Goal: Information Seeking & Learning: Learn about a topic

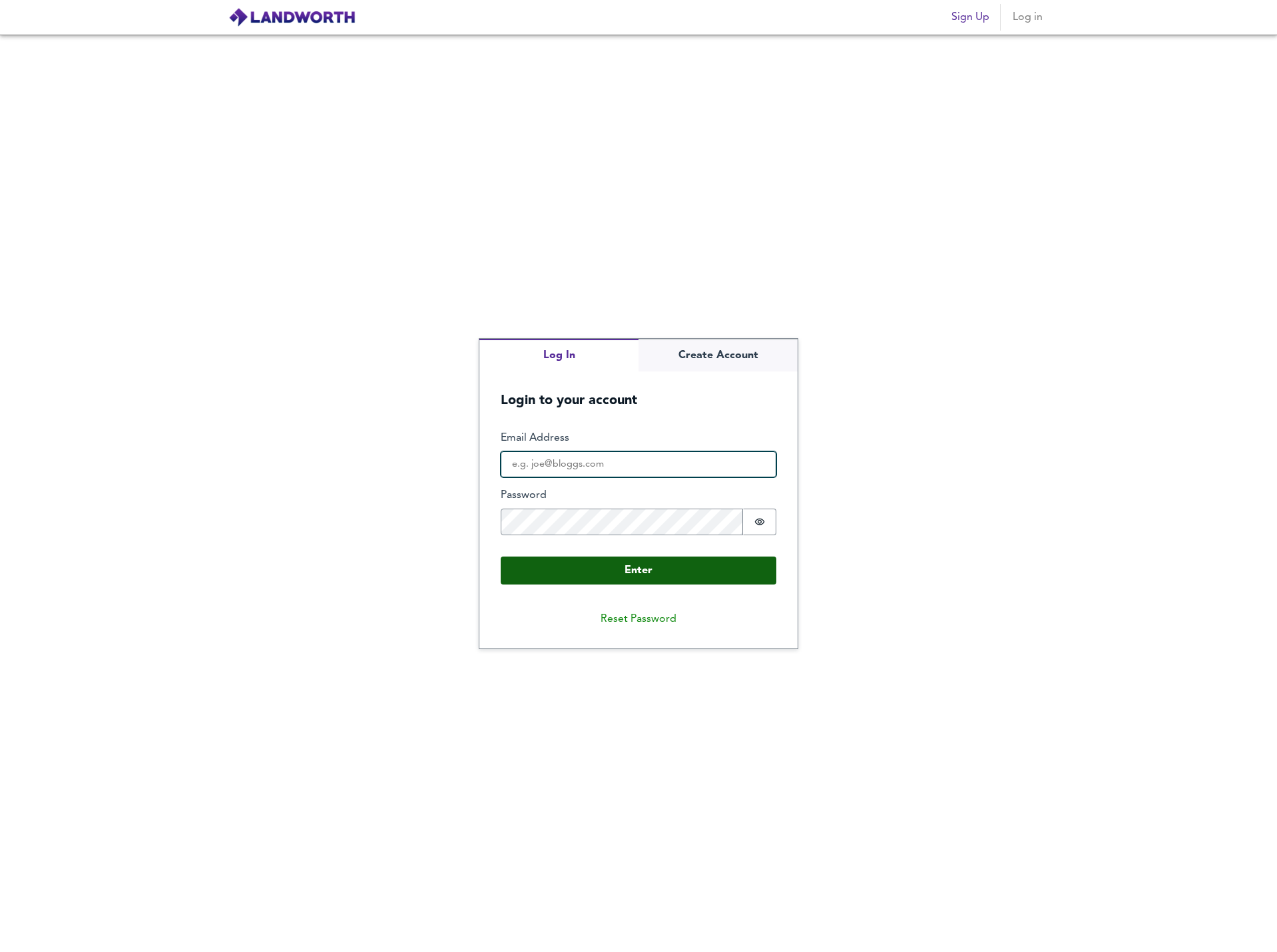
type input "[PERSON_NAME][EMAIL_ADDRESS][PERSON_NAME][DOMAIN_NAME]"
click at [588, 579] on button "Enter" at bounding box center [638, 571] width 276 height 28
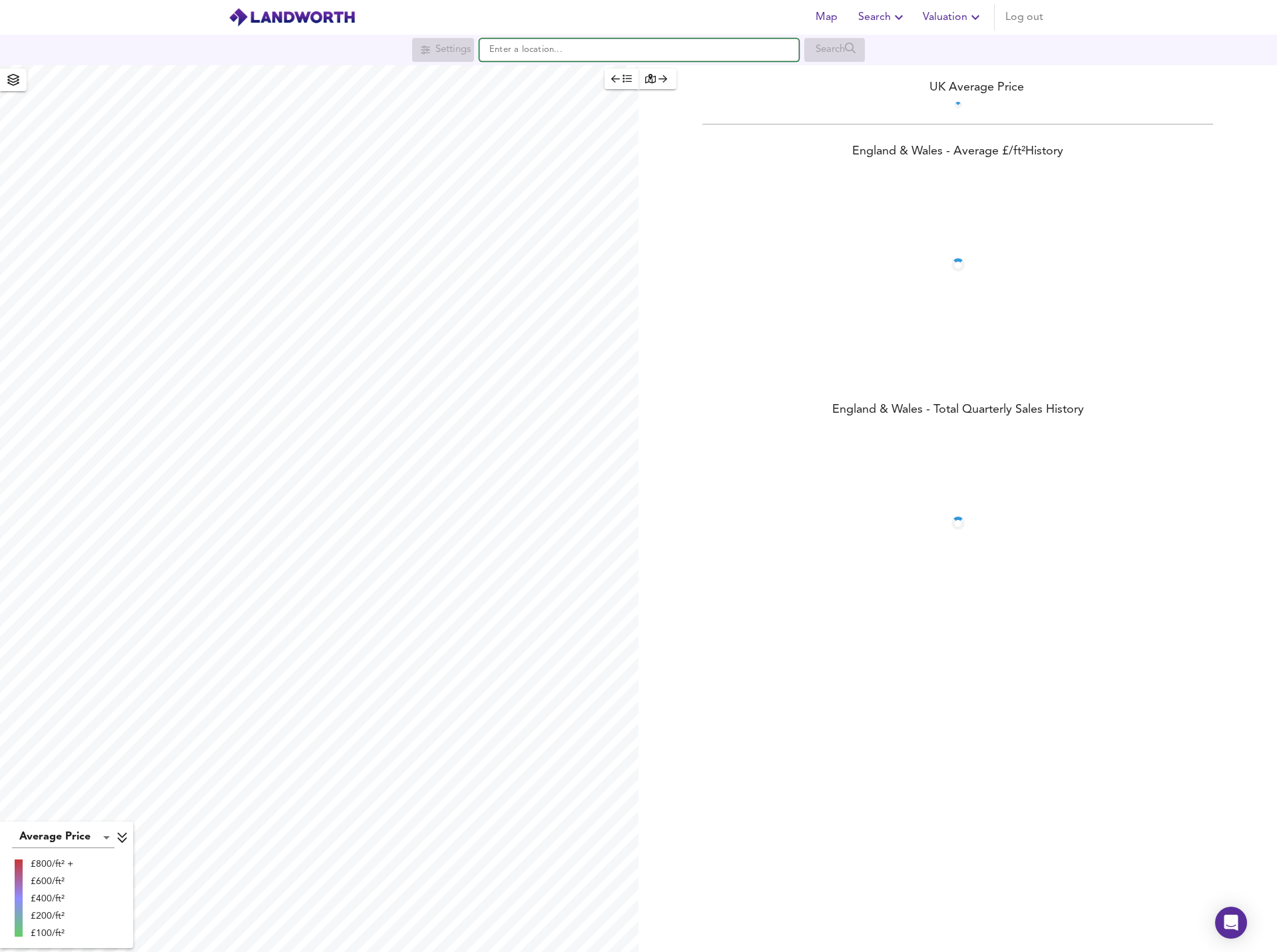
click at [538, 56] on input "text" at bounding box center [639, 50] width 320 height 23
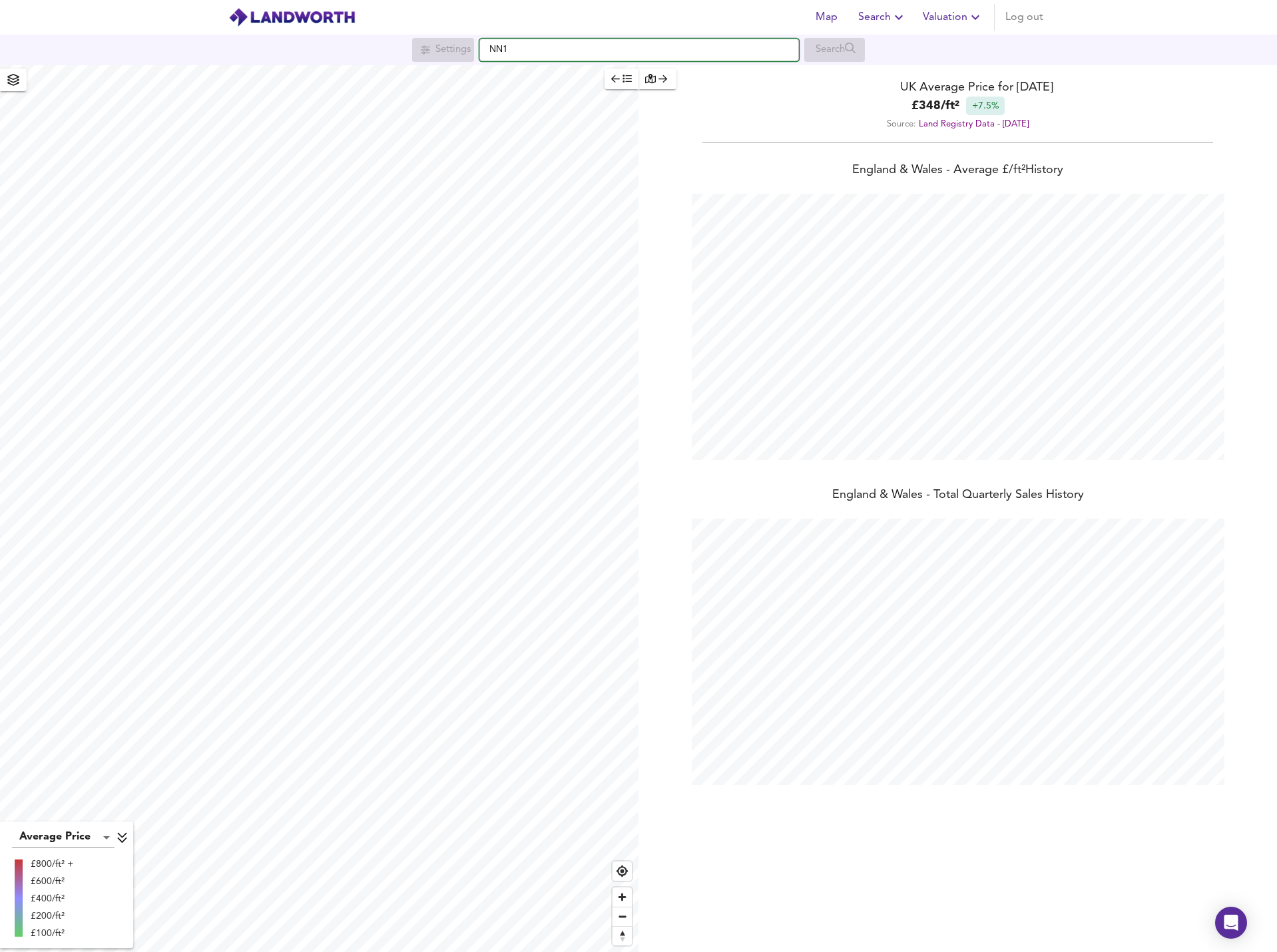
scroll to position [952, 1277]
click at [582, 73] on small "[PERSON_NAME][GEOGRAPHIC_DATA], Kettering" at bounding box center [644, 76] width 176 height 8
type input "[PERSON_NAME][STREET_ADDRESS]"
checkbox input "false"
checkbox input "true"
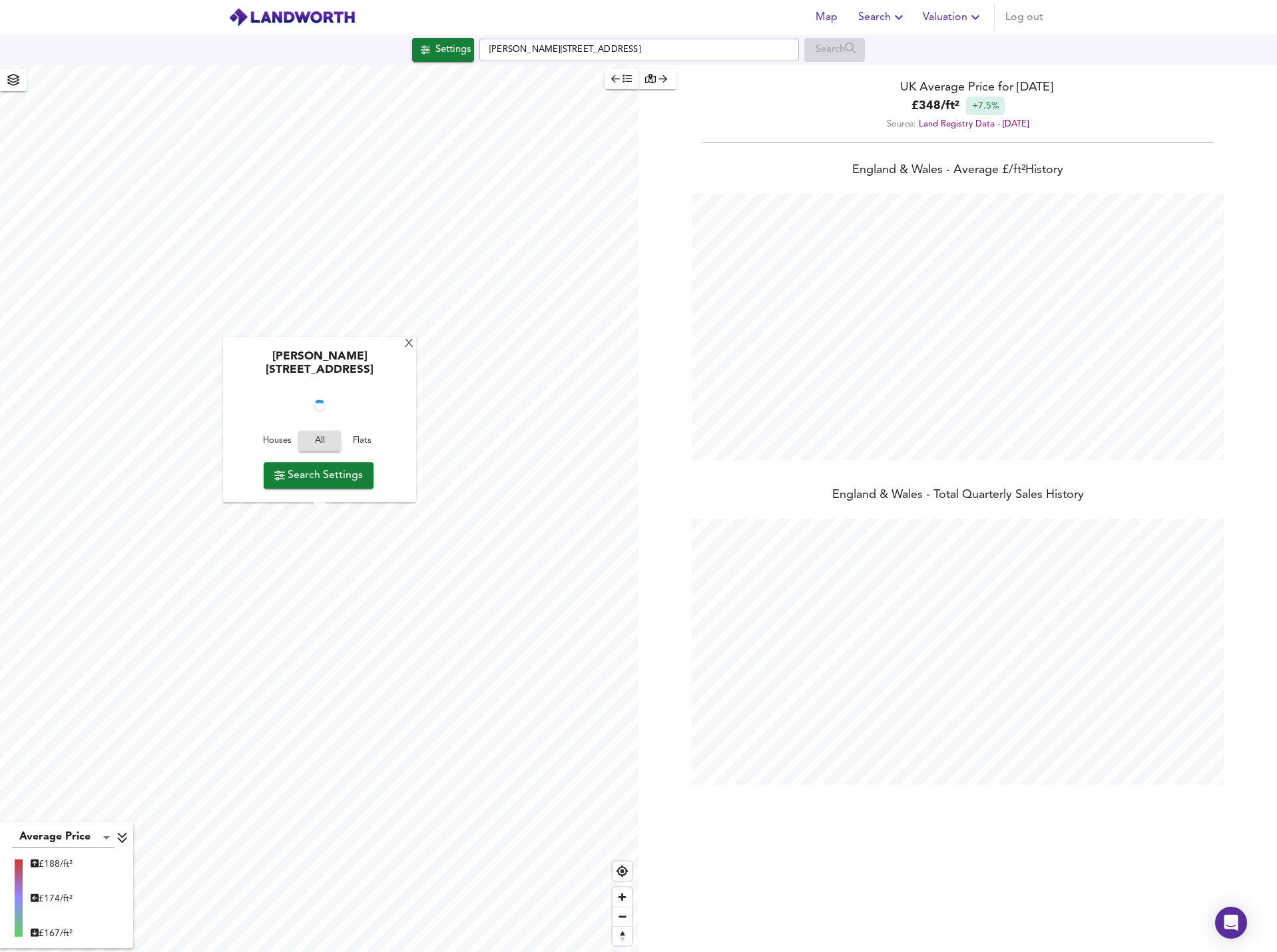
click at [325, 480] on span "Search Settings" at bounding box center [318, 476] width 89 height 19
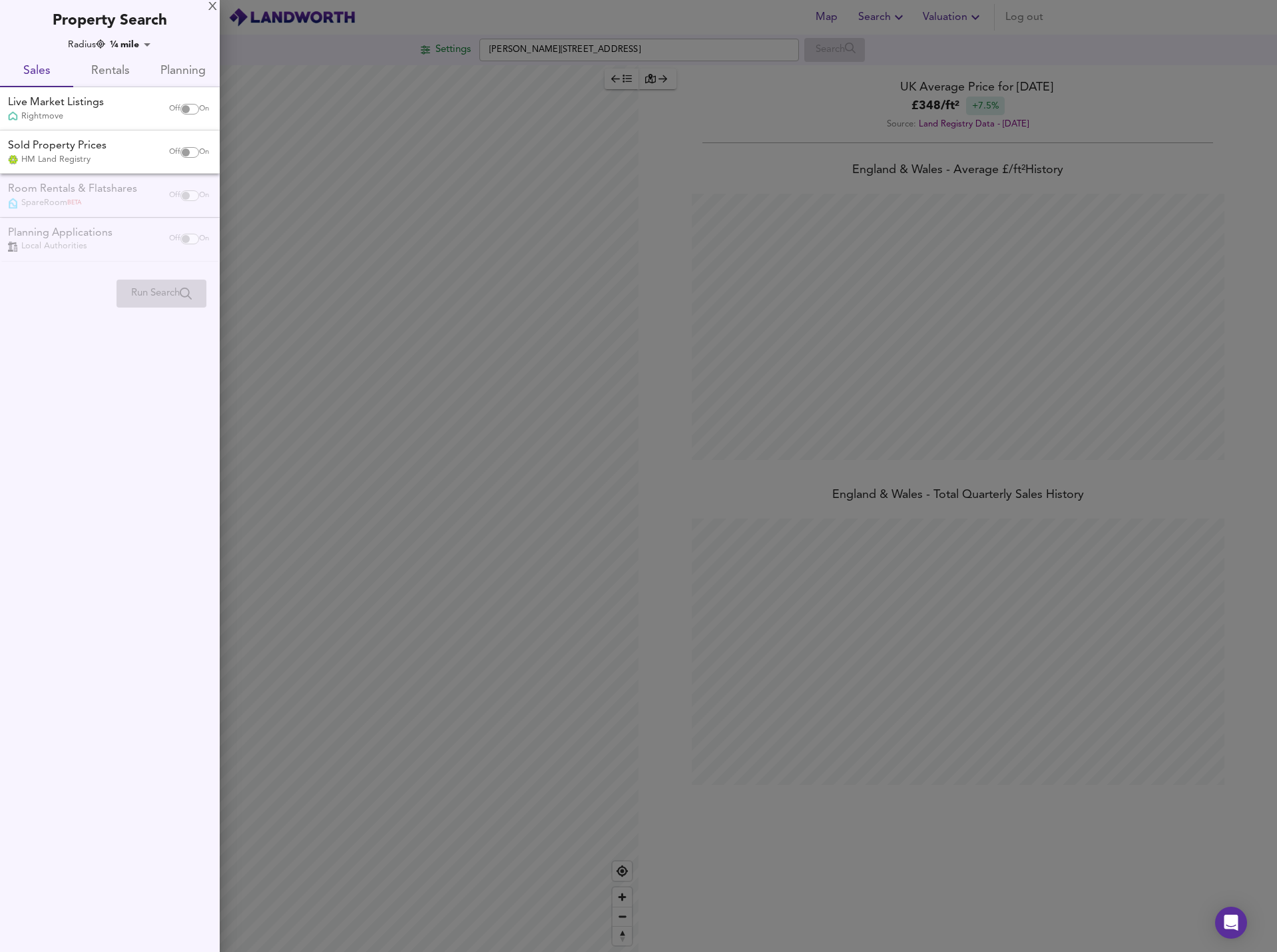
click at [191, 108] on input "checkbox" at bounding box center [185, 109] width 32 height 11
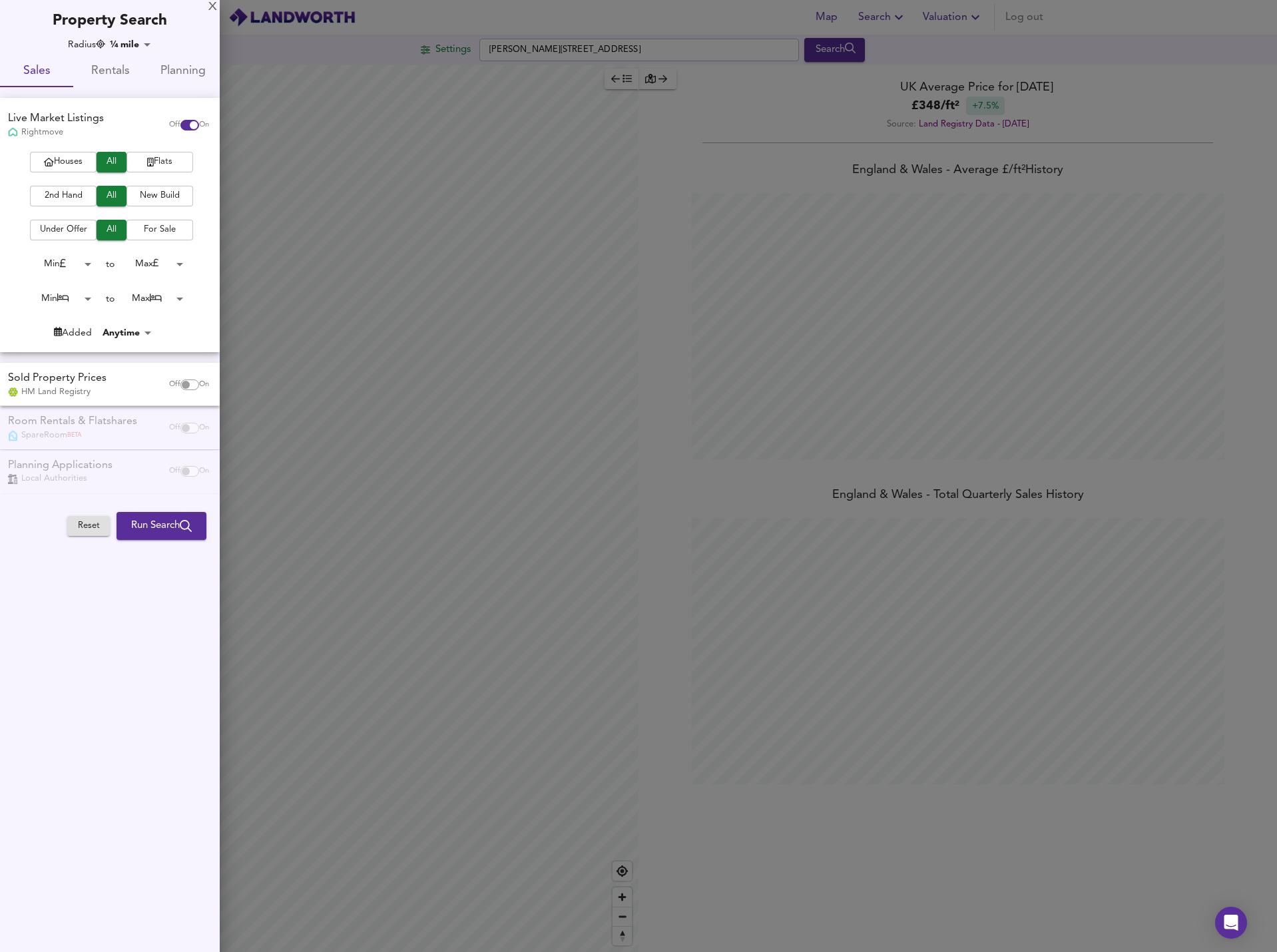
click at [181, 150] on div "Live Market Listings Rightmove Off On" at bounding box center [110, 125] width 220 height 54
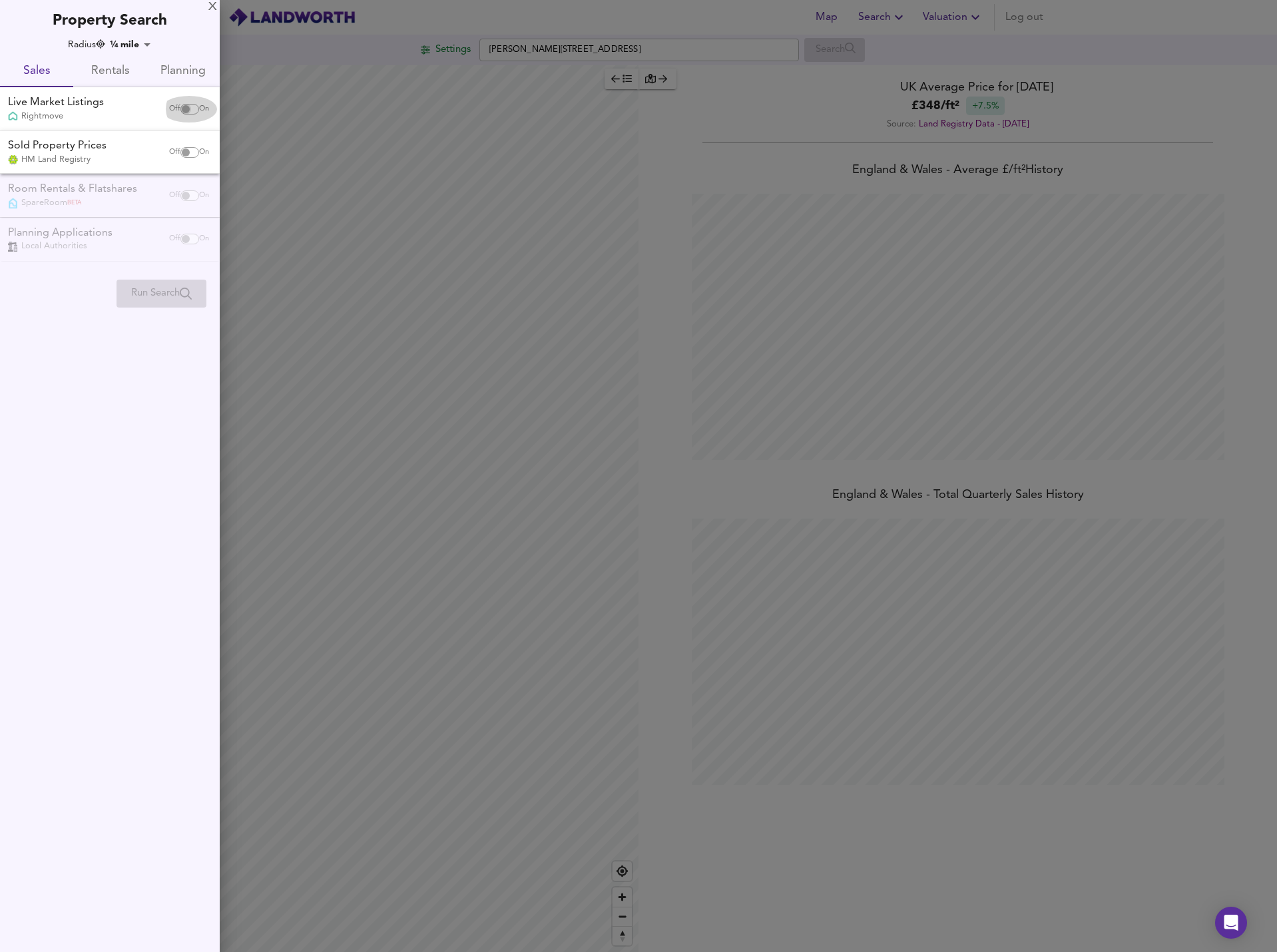
click at [181, 107] on input "checkbox" at bounding box center [185, 109] width 32 height 11
checkbox input "true"
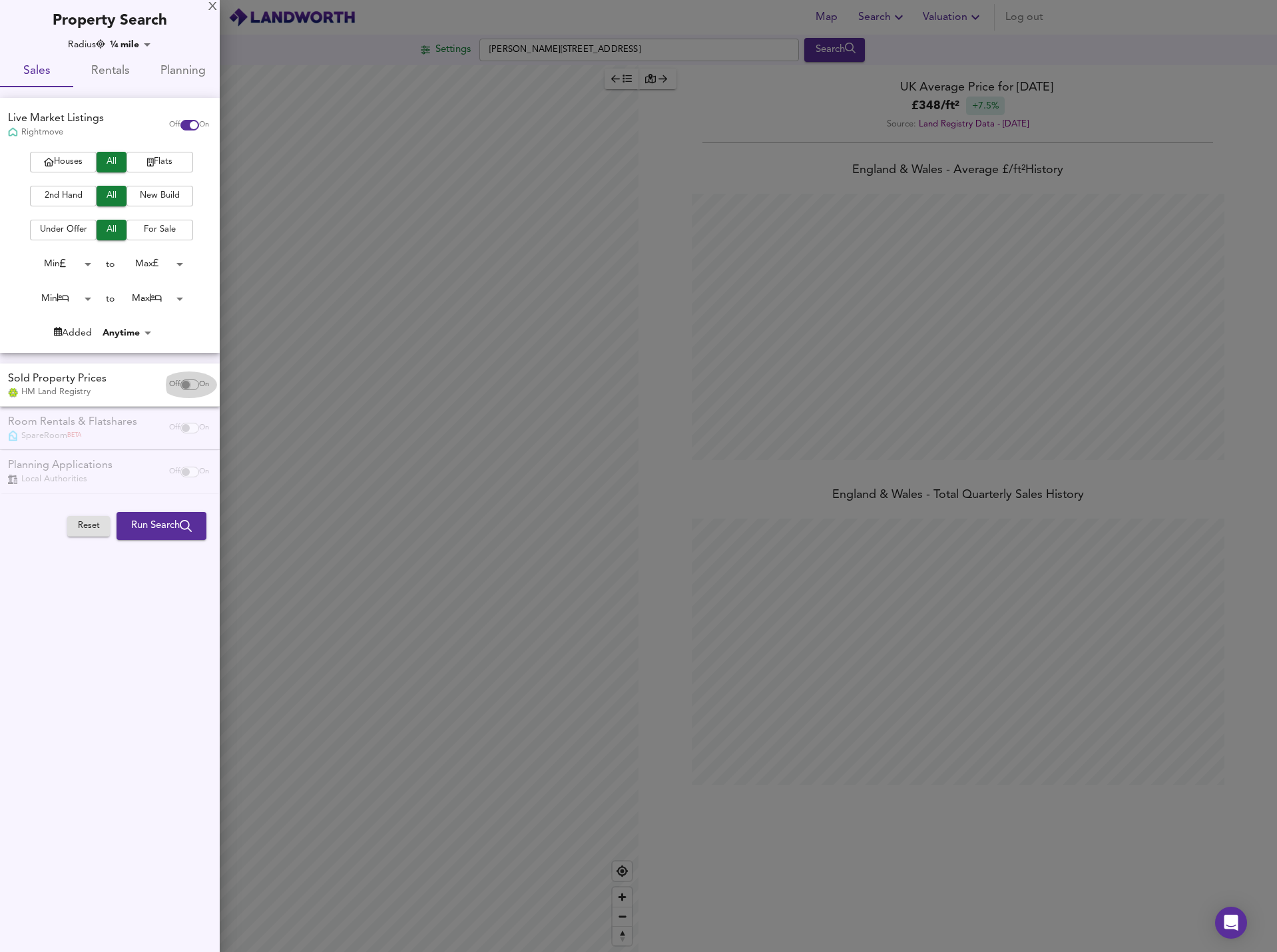
click at [194, 385] on input "checkbox" at bounding box center [185, 385] width 32 height 11
checkbox input "true"
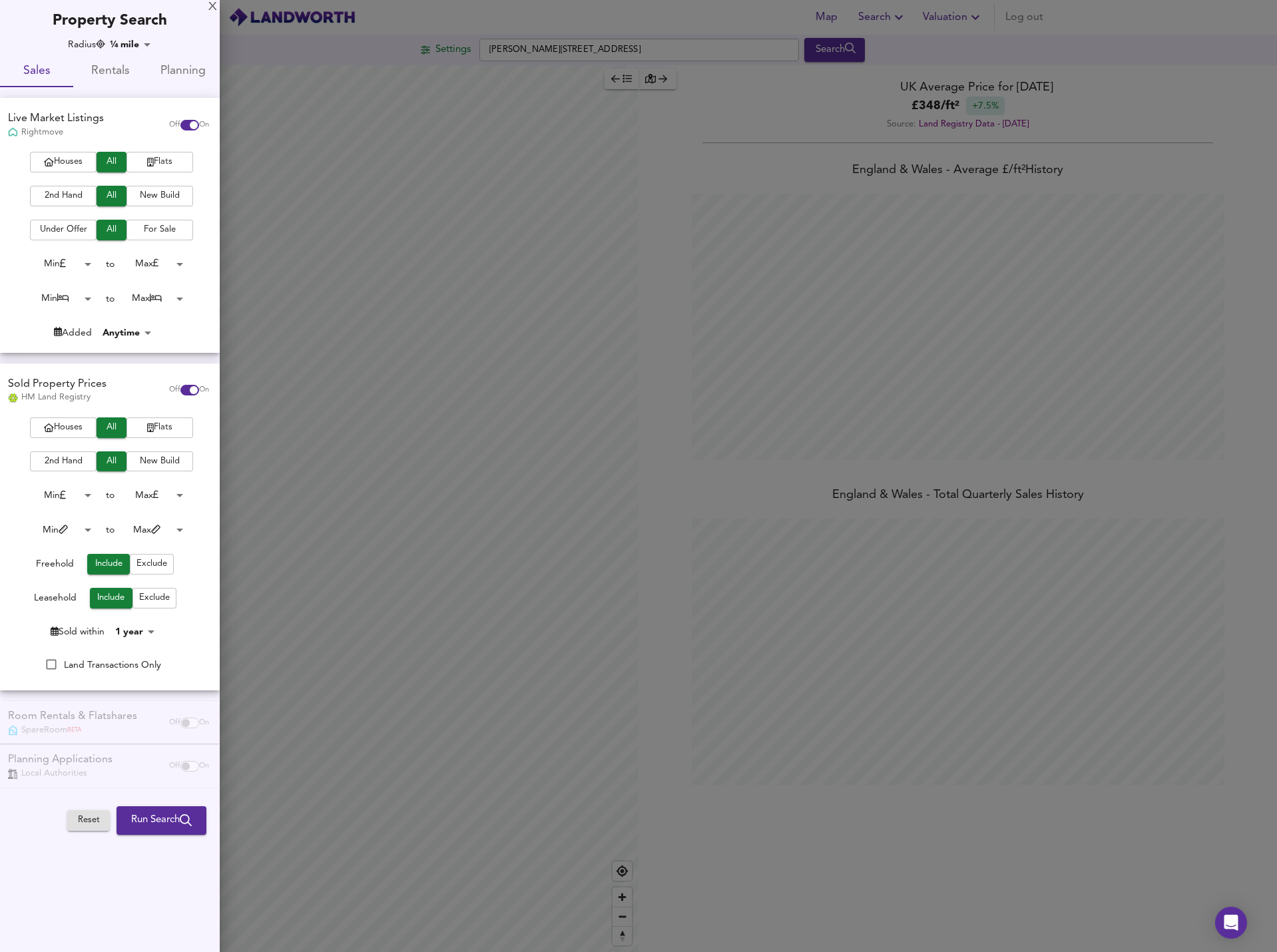
click at [139, 37] on div "X Property Search Radius ¼ mile 402 Sales Rentals Planning Live Market Listings…" at bounding box center [110, 420] width 220 height 840
click at [139, 44] on body "Map Search Valuation Log out Settings [PERSON_NAME][GEOGRAPHIC_DATA] 8XU Search…" at bounding box center [638, 476] width 1277 height 952
click at [145, 85] on li "¾ mile" at bounding box center [137, 90] width 58 height 21
click at [158, 51] on div "Radius ¾ mile 1207" at bounding box center [111, 44] width 196 height 13
click at [152, 47] on body "Map Search Valuation Log out Settings [PERSON_NAME][GEOGRAPHIC_DATA] 8XU Search…" at bounding box center [638, 476] width 1277 height 952
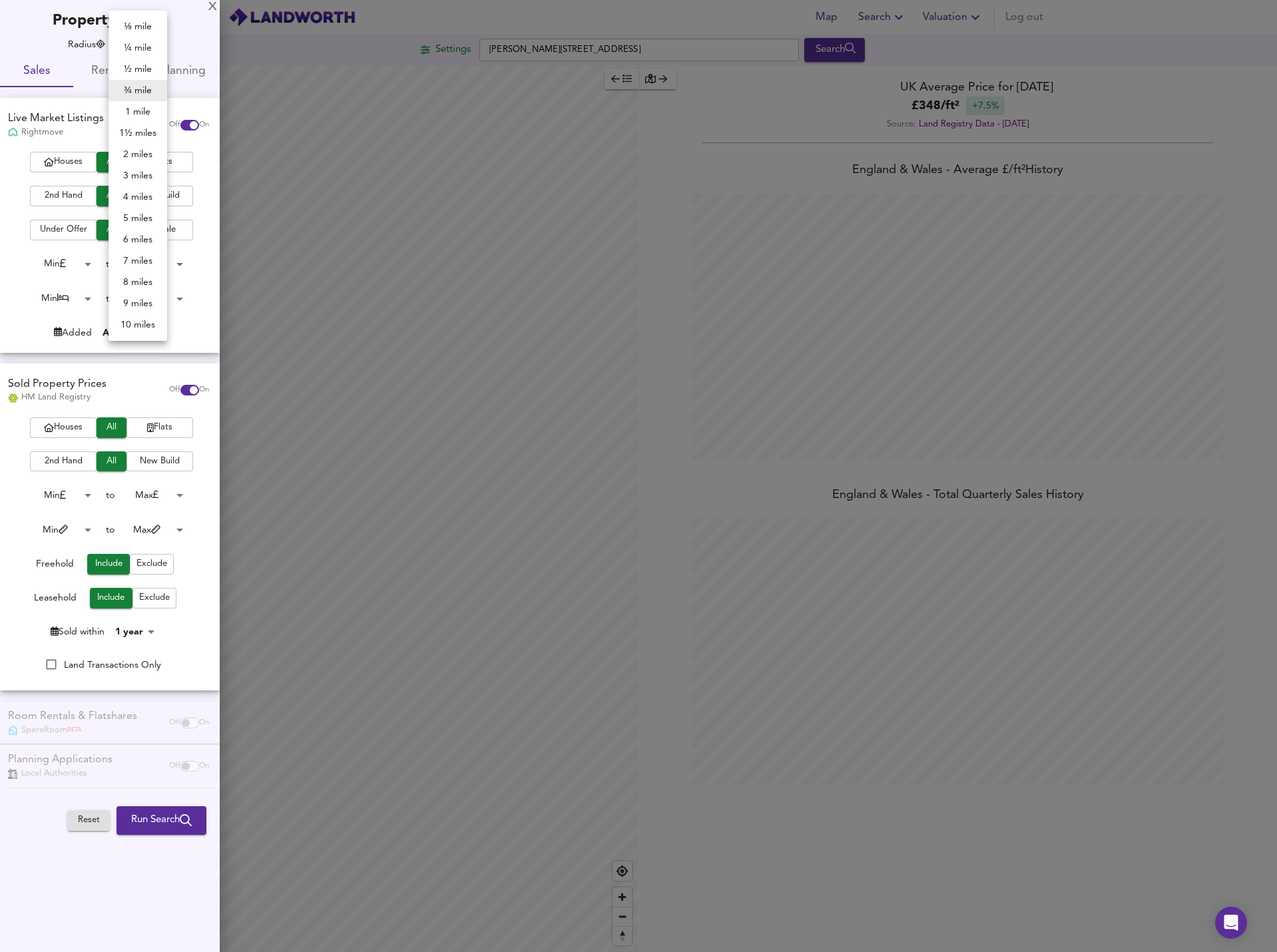
click at [128, 107] on li "1 mile" at bounding box center [137, 111] width 58 height 21
type input "1609"
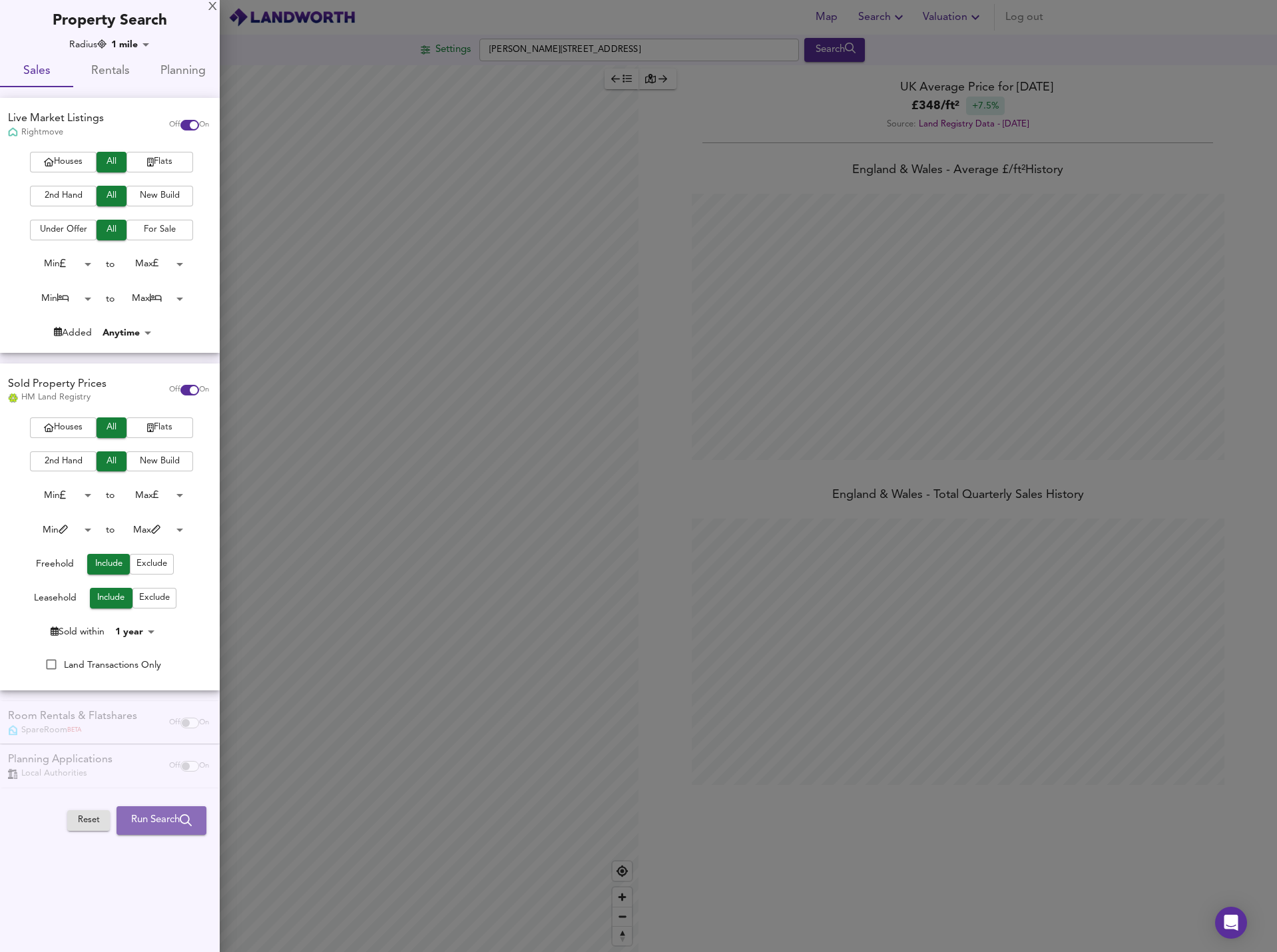
click at [164, 823] on span "Run Search" at bounding box center [161, 820] width 61 height 17
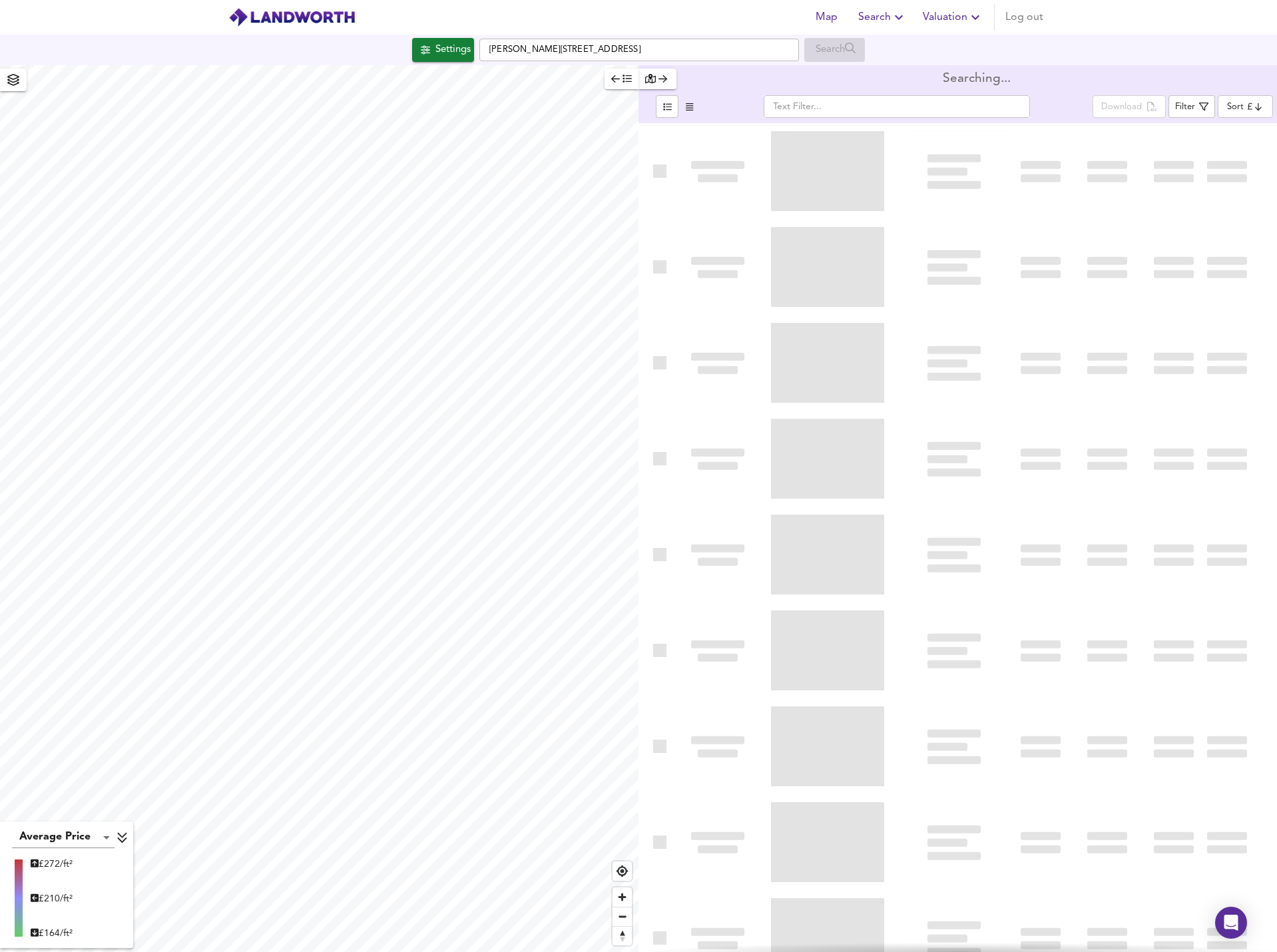
type input "bestdeal"
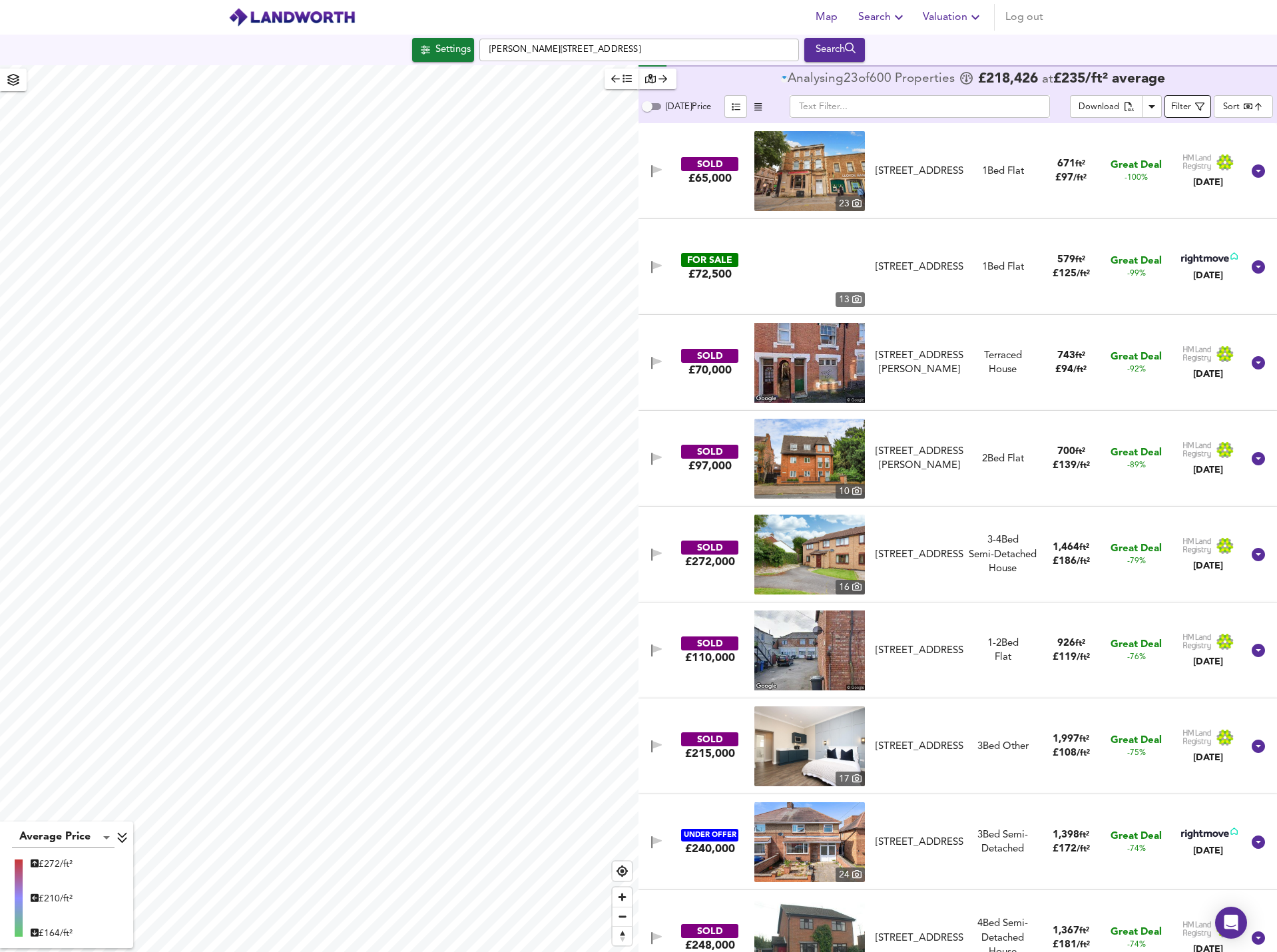
click at [1187, 106] on div "Filter" at bounding box center [1181, 107] width 20 height 16
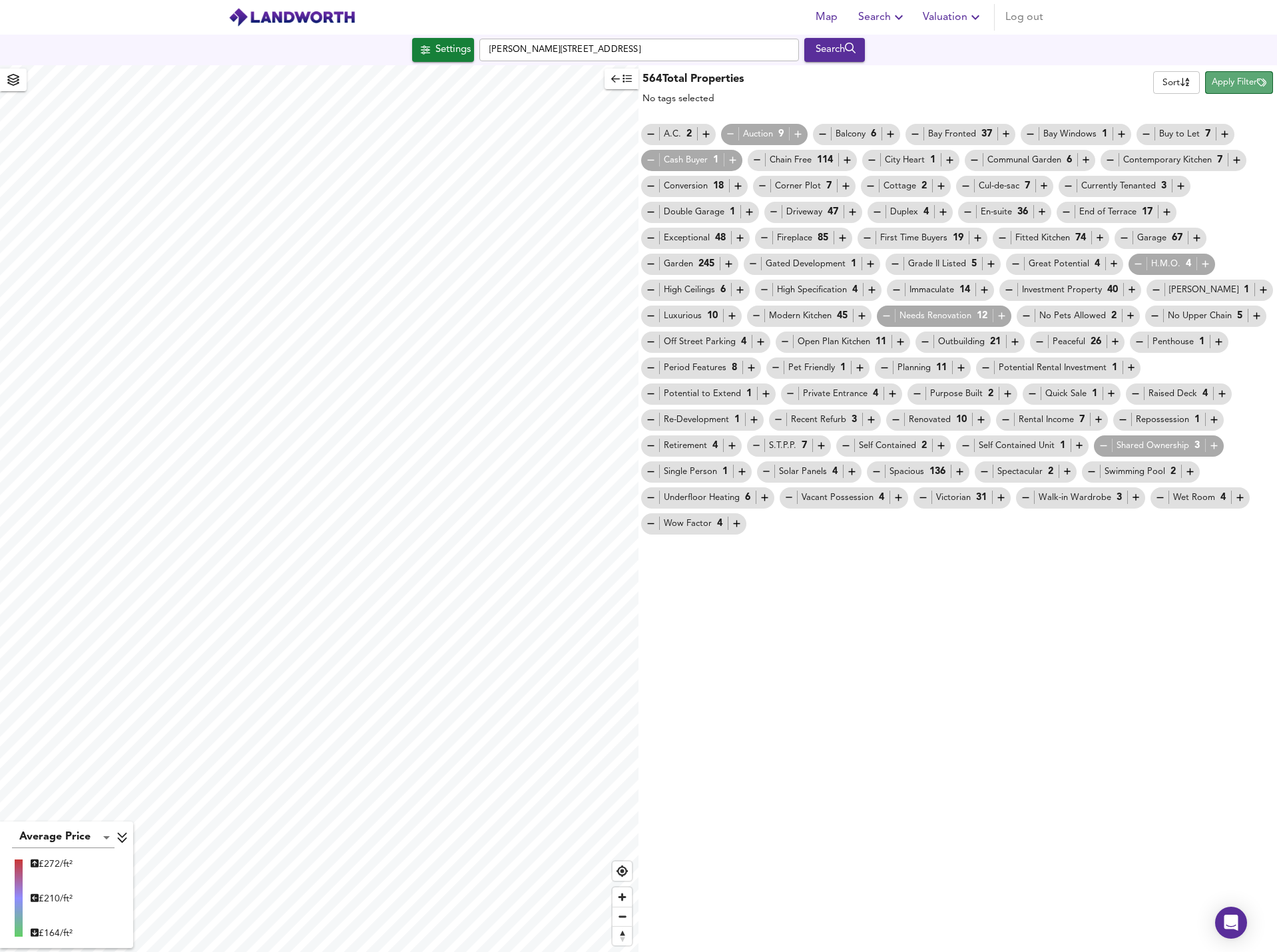
click at [1243, 76] on span "Apply Filter" at bounding box center [1240, 83] width 55 height 16
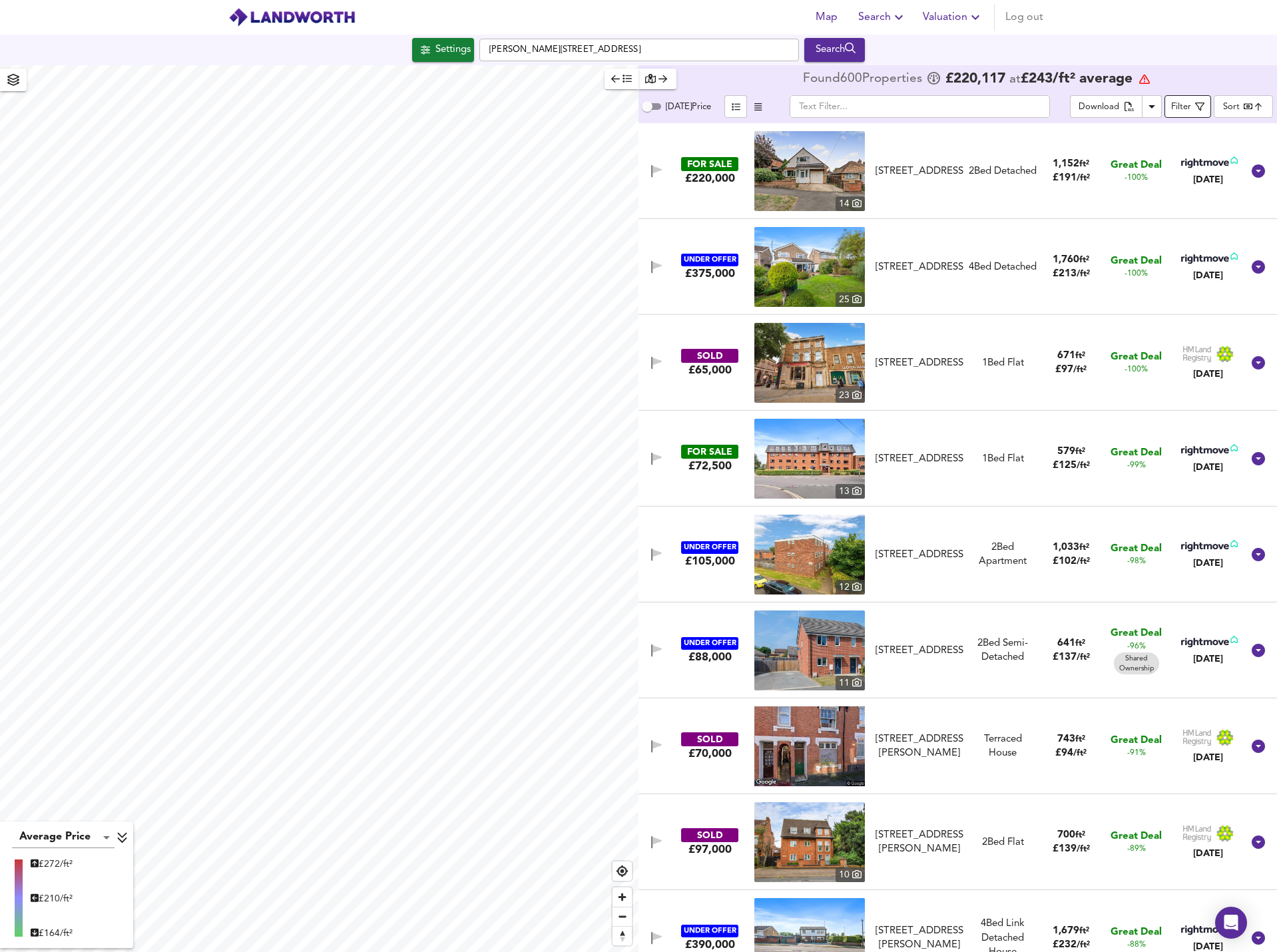
click at [1203, 105] on icon "button" at bounding box center [1200, 107] width 9 height 9
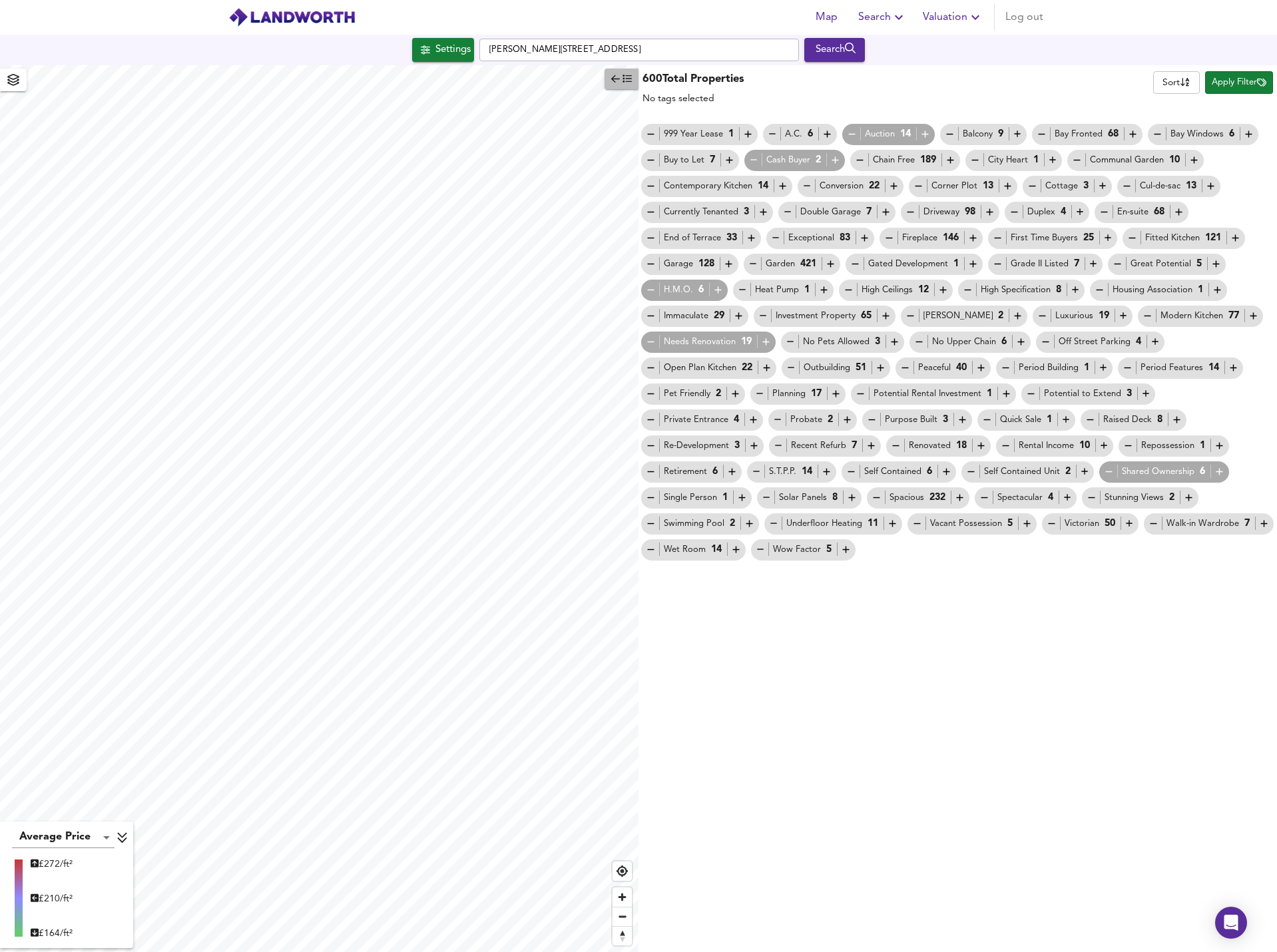
click at [619, 78] on icon "button" at bounding box center [615, 79] width 9 height 9
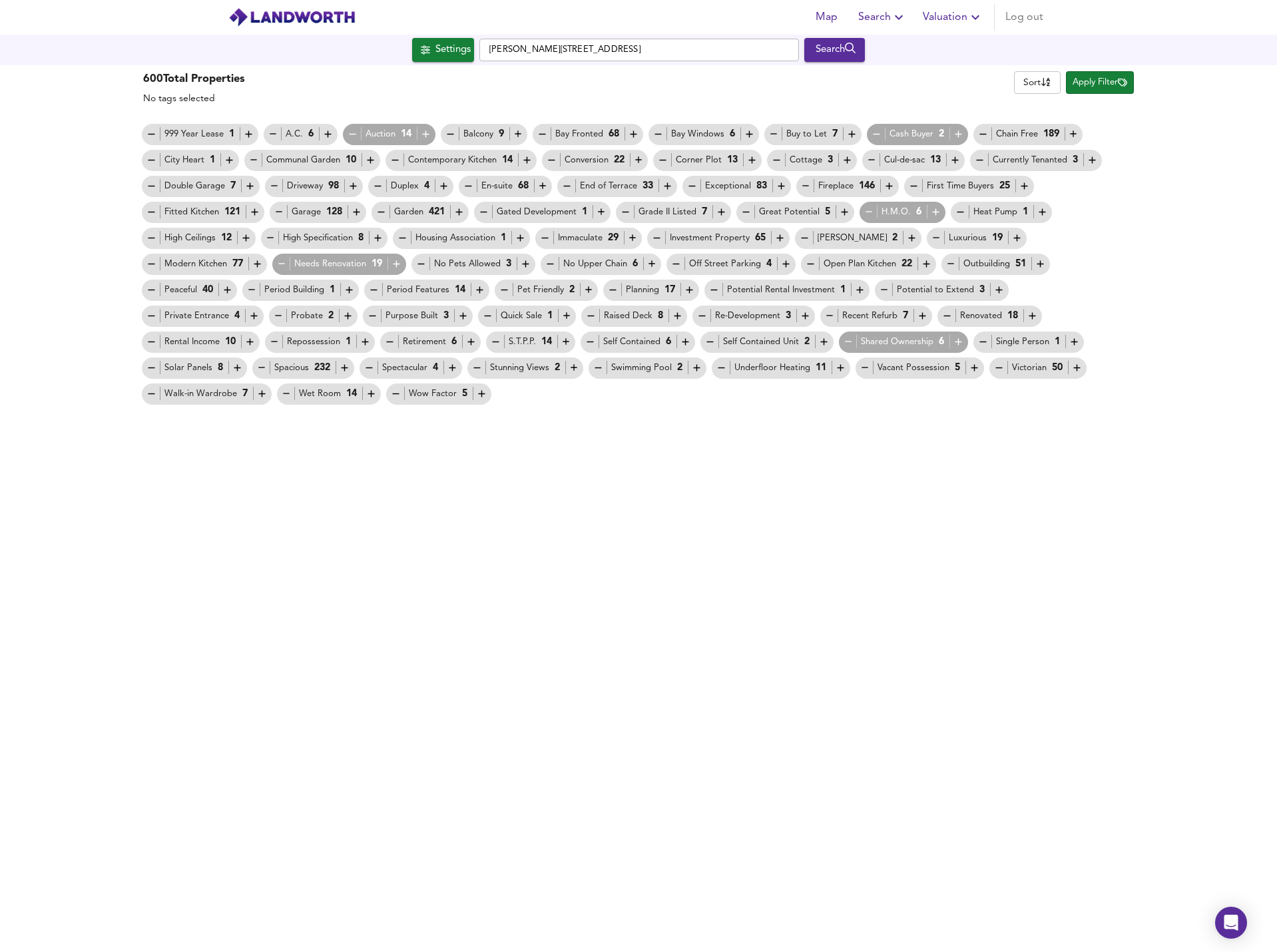
drag, startPoint x: 1104, startPoint y: 84, endPoint x: 811, endPoint y: 70, distance: 293.3
click at [1105, 84] on span "Apply Filter" at bounding box center [1100, 83] width 55 height 16
click at [839, 54] on div at bounding box center [638, 476] width 1277 height 952
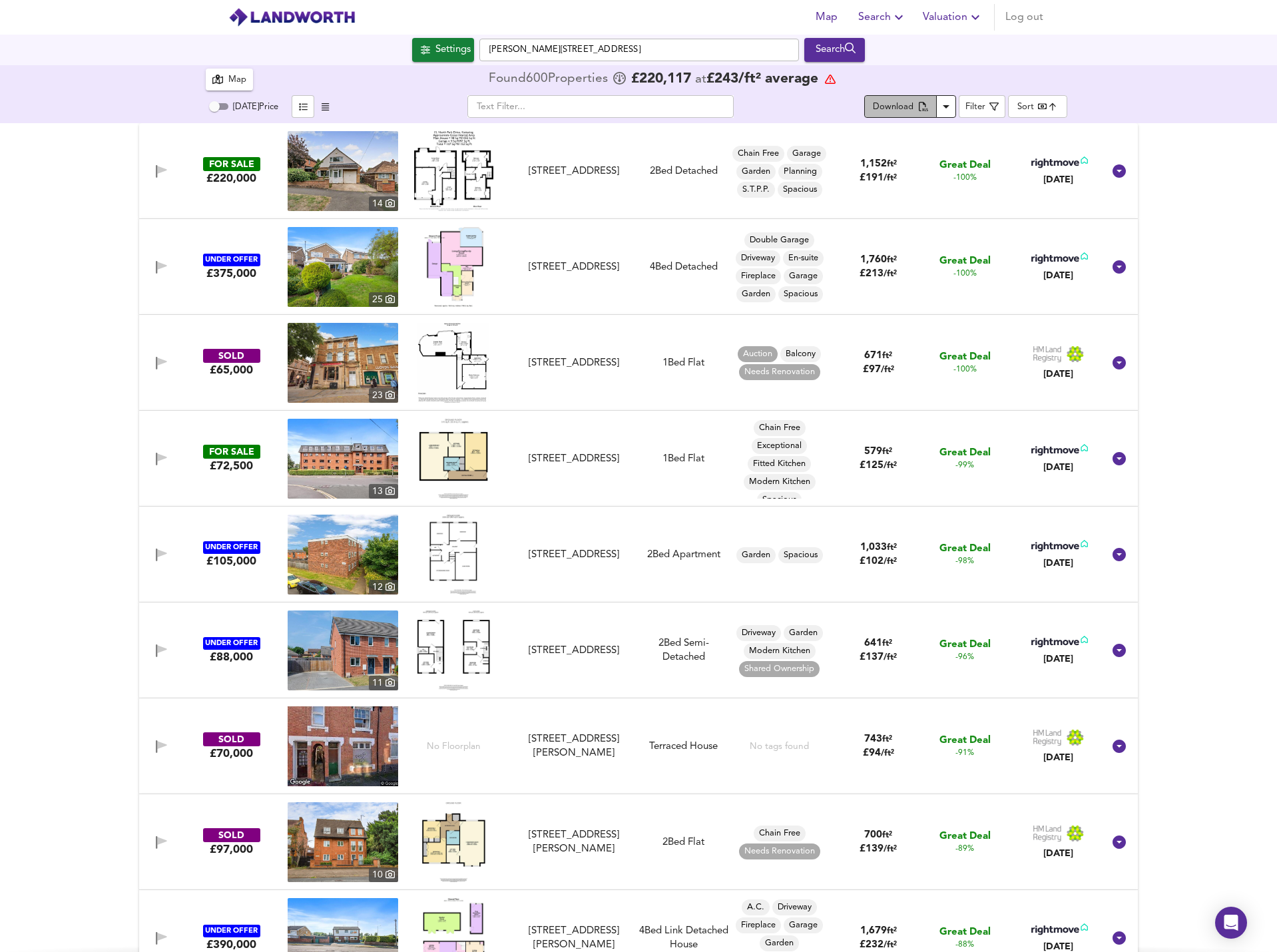
click at [892, 104] on div "Download" at bounding box center [893, 107] width 40 height 16
